Goal: Task Accomplishment & Management: Use online tool/utility

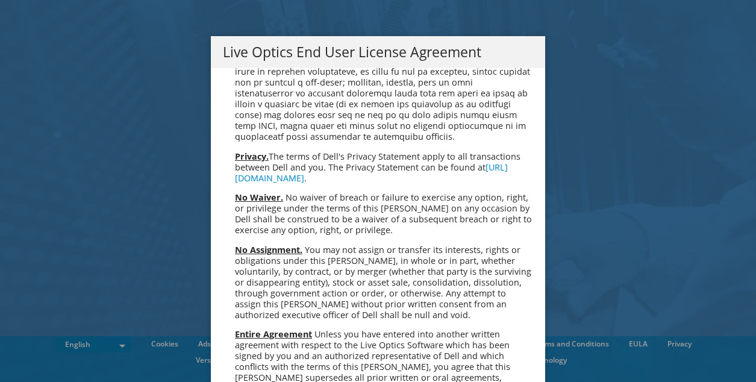
scroll to position [4554, 0]
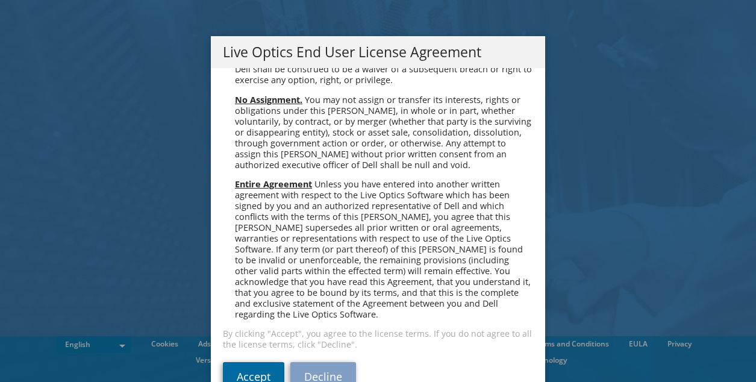
click at [246, 362] on link "Accept" at bounding box center [253, 376] width 61 height 29
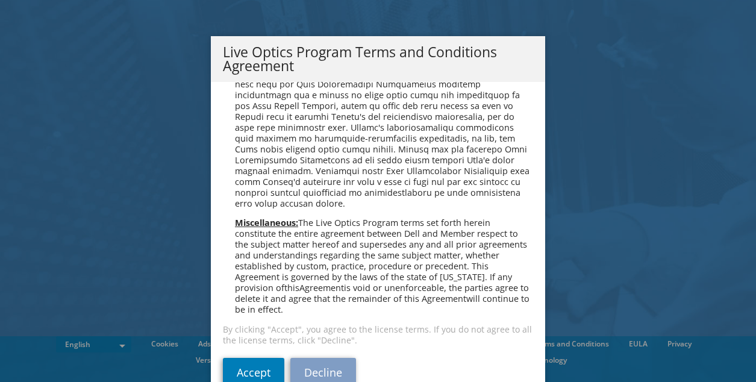
scroll to position [862, 0]
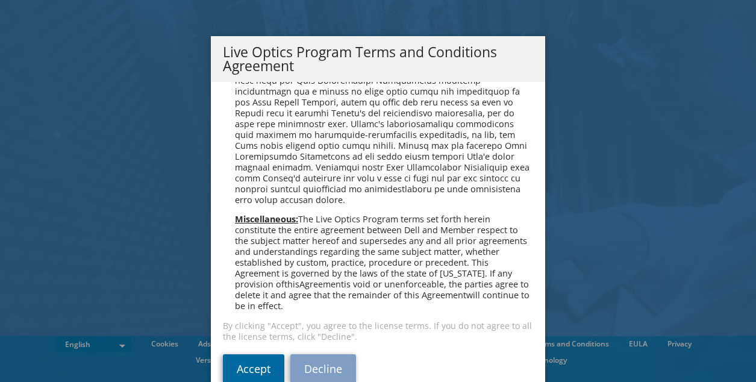
click at [251, 369] on link "Accept" at bounding box center [253, 368] width 61 height 29
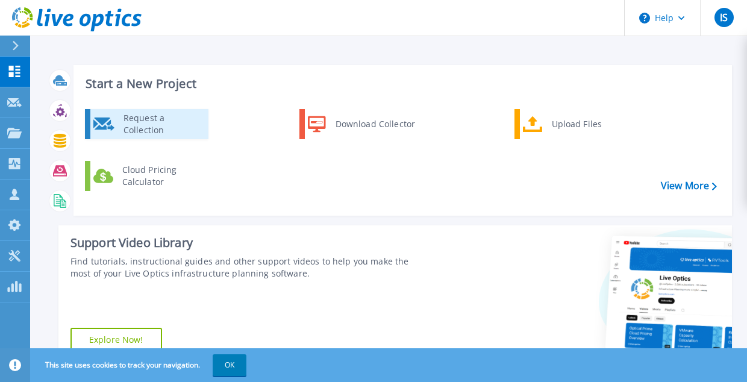
click at [134, 126] on div "Request a Collection" at bounding box center [161, 124] width 88 height 24
